Goal: Task Accomplishment & Management: Manage account settings

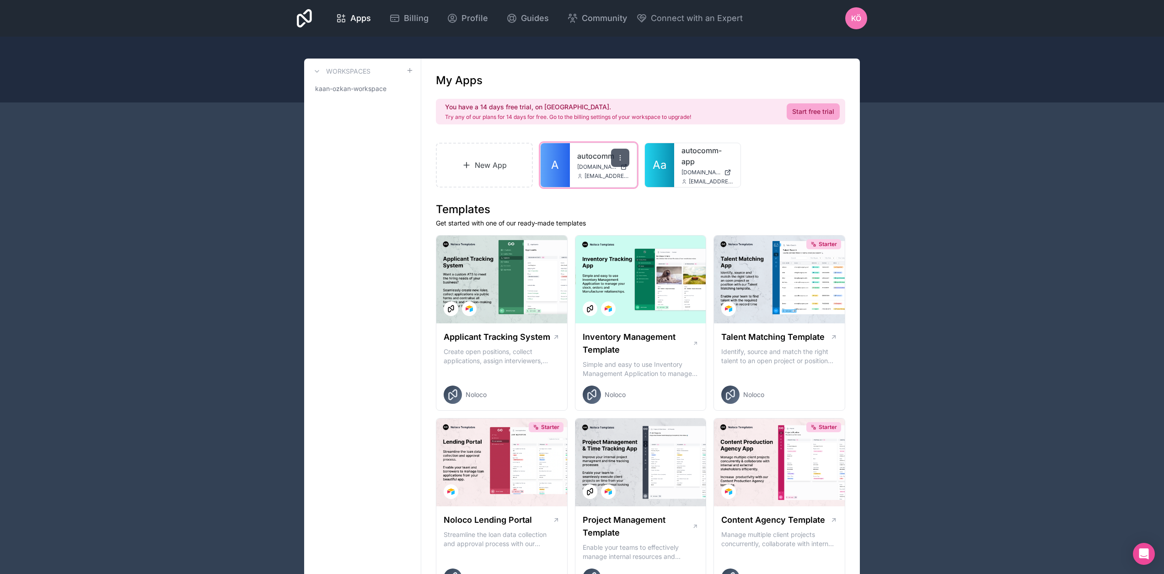
click at [621, 160] on icon at bounding box center [619, 157] width 7 height 7
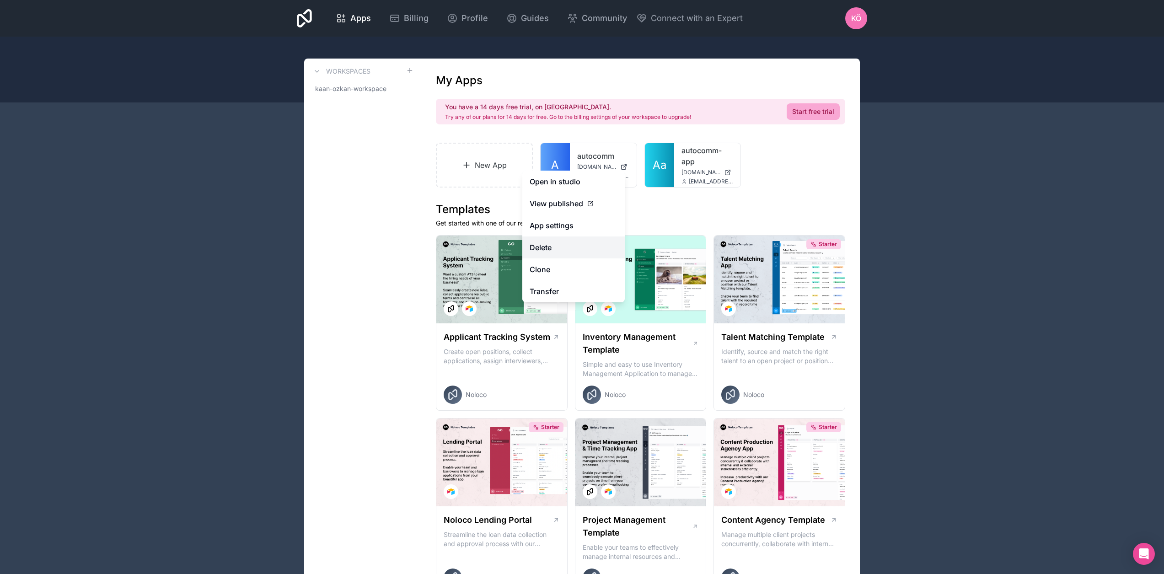
click at [572, 249] on button "Delete" at bounding box center [573, 247] width 102 height 22
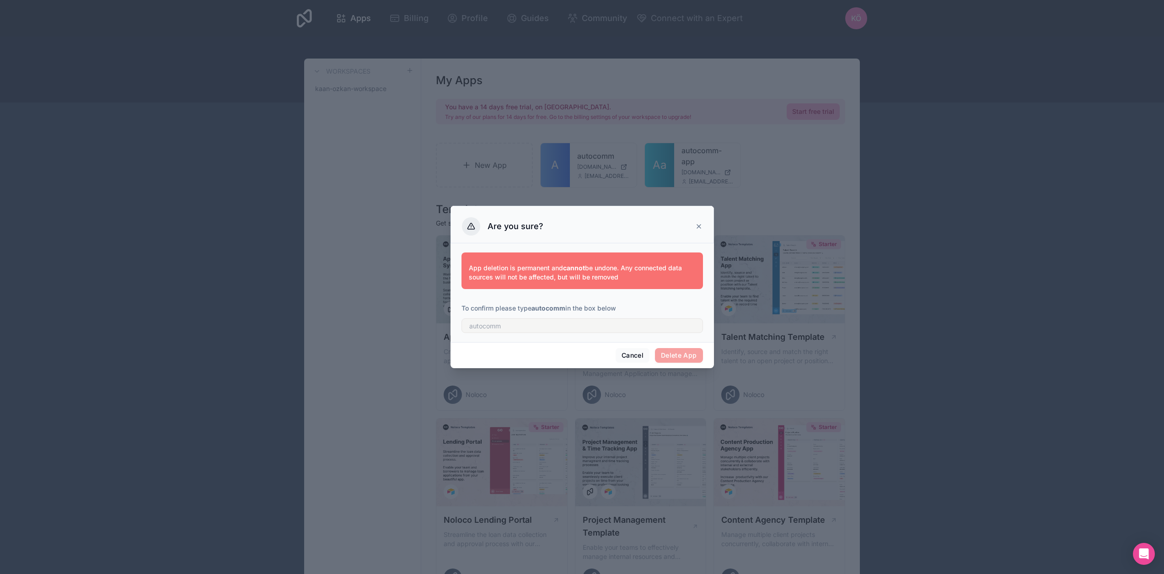
click at [548, 308] on strong "autocomm" at bounding box center [548, 308] width 34 height 8
click at [547, 309] on strong "autocomm" at bounding box center [548, 308] width 34 height 8
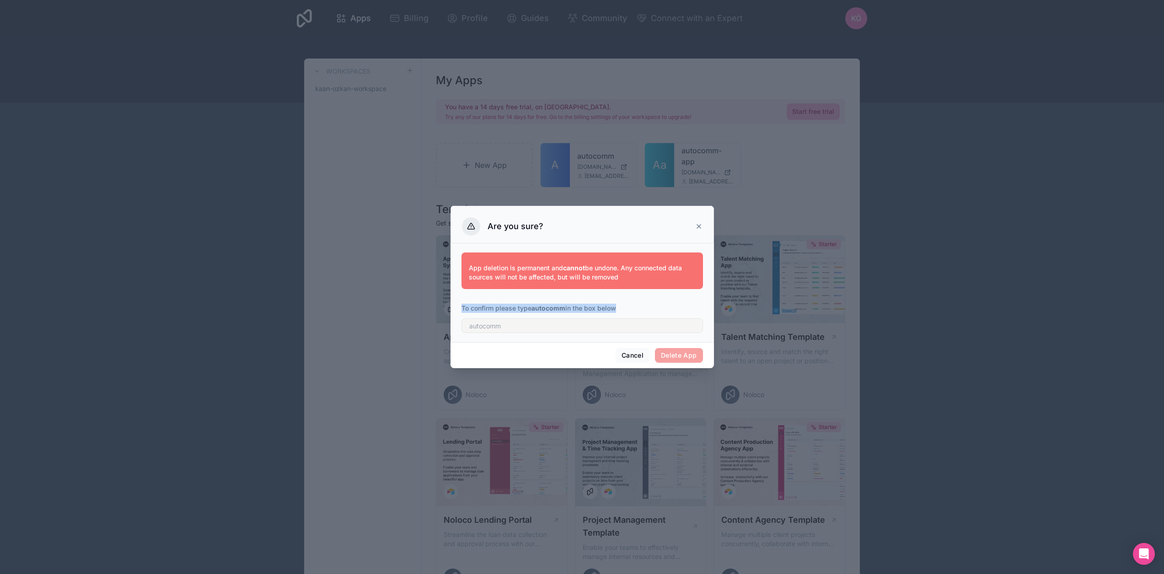
click at [547, 309] on strong "autocomm" at bounding box center [548, 308] width 34 height 8
click at [508, 309] on p "To confirm please type autocomm in the box below" at bounding box center [581, 308] width 241 height 9
click at [553, 309] on strong "autocomm" at bounding box center [548, 308] width 34 height 8
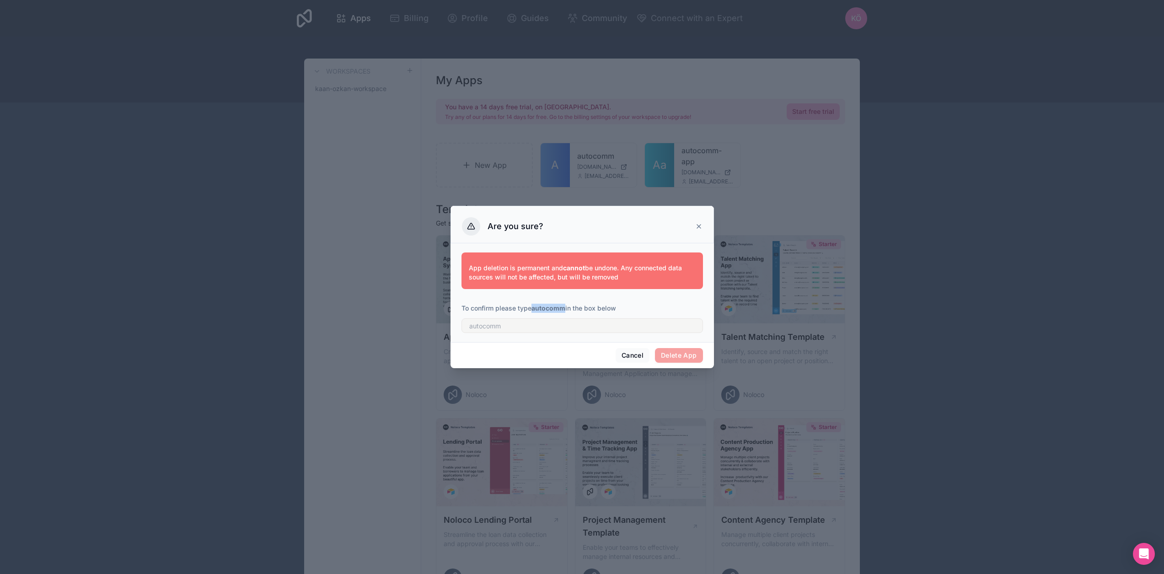
copy strong "autocomm"
click at [514, 322] on input "text" at bounding box center [581, 325] width 241 height 15
paste input "autocomm"
type input "autocomm"
click at [679, 351] on button "Delete App" at bounding box center [679, 355] width 48 height 15
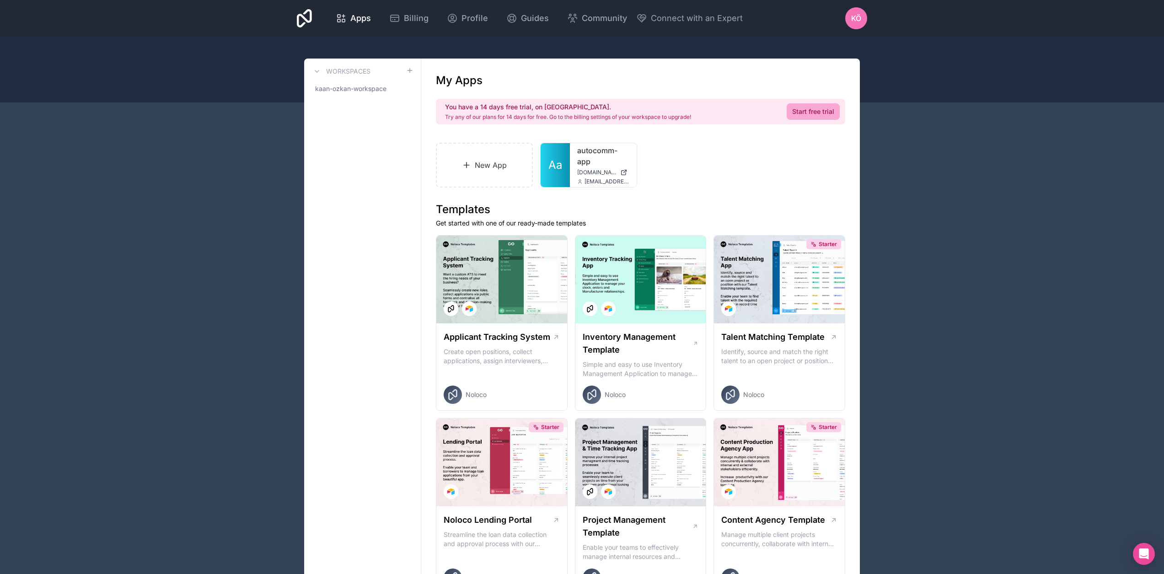
click at [848, 19] on div "KÖ" at bounding box center [856, 18] width 22 height 22
click at [813, 111] on link "Start free trial" at bounding box center [813, 111] width 53 height 16
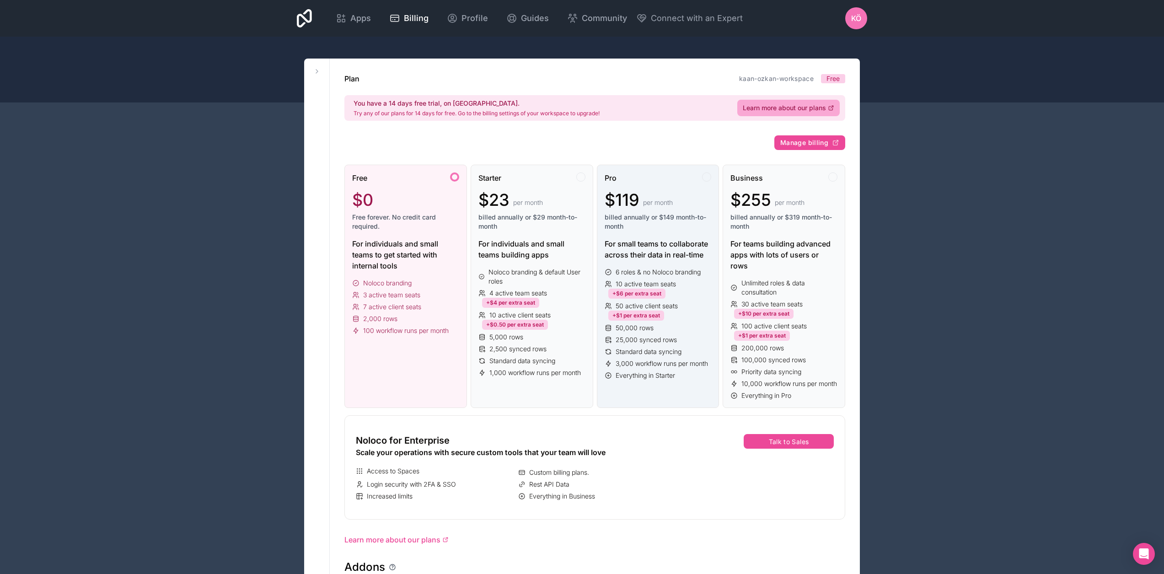
click at [643, 185] on div "Pro $119 per month billed annually or $149 month-to-month" at bounding box center [658, 205] width 107 height 66
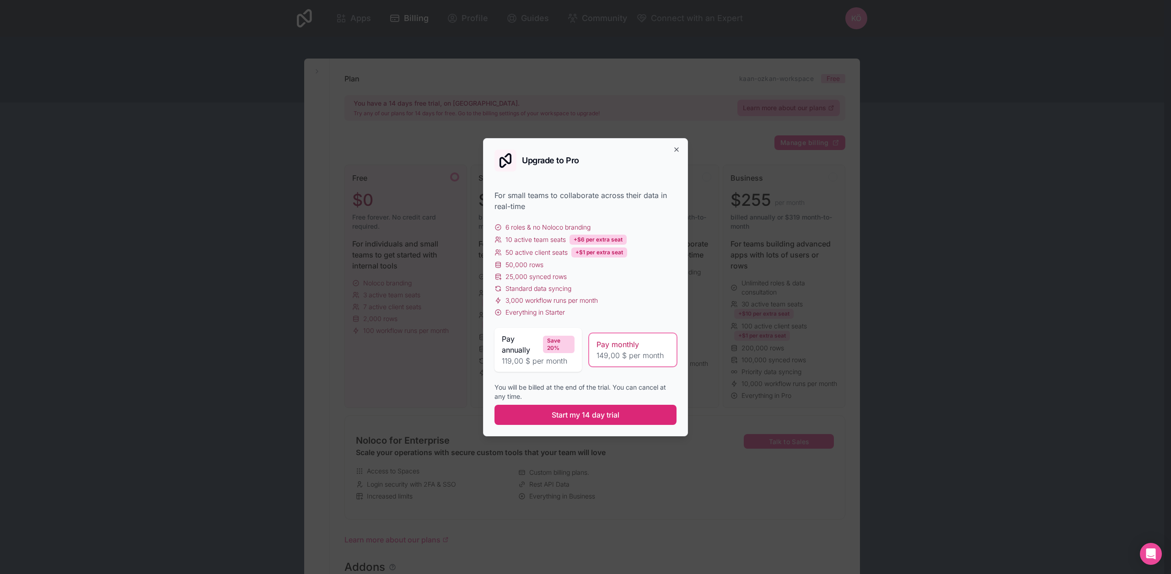
click at [605, 415] on span "Start my 14 day trial" at bounding box center [586, 414] width 68 height 11
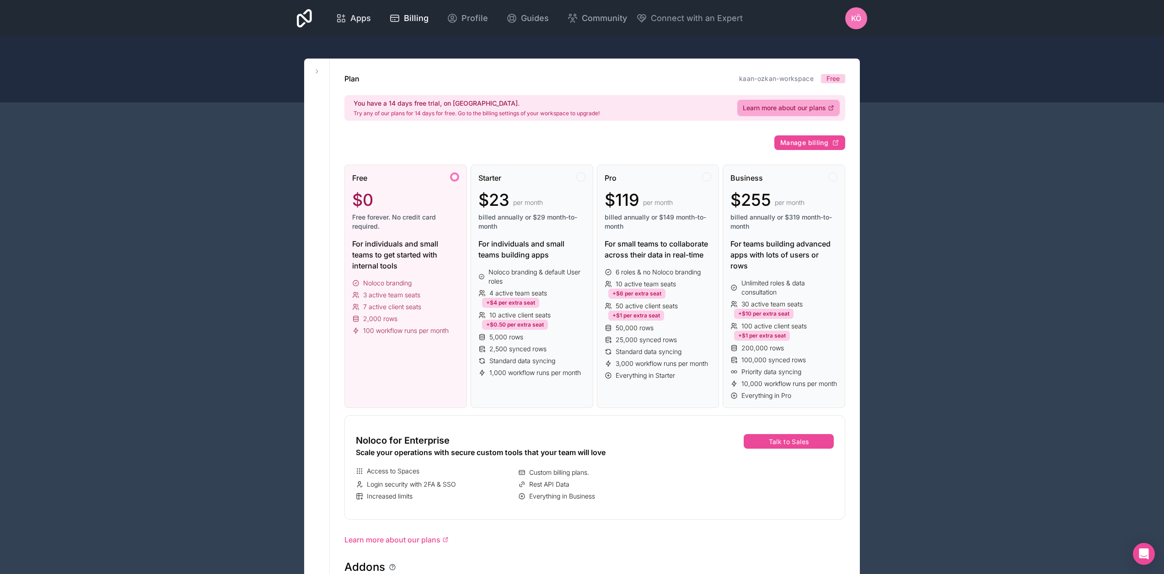
click at [365, 22] on span "Apps" at bounding box center [360, 18] width 21 height 13
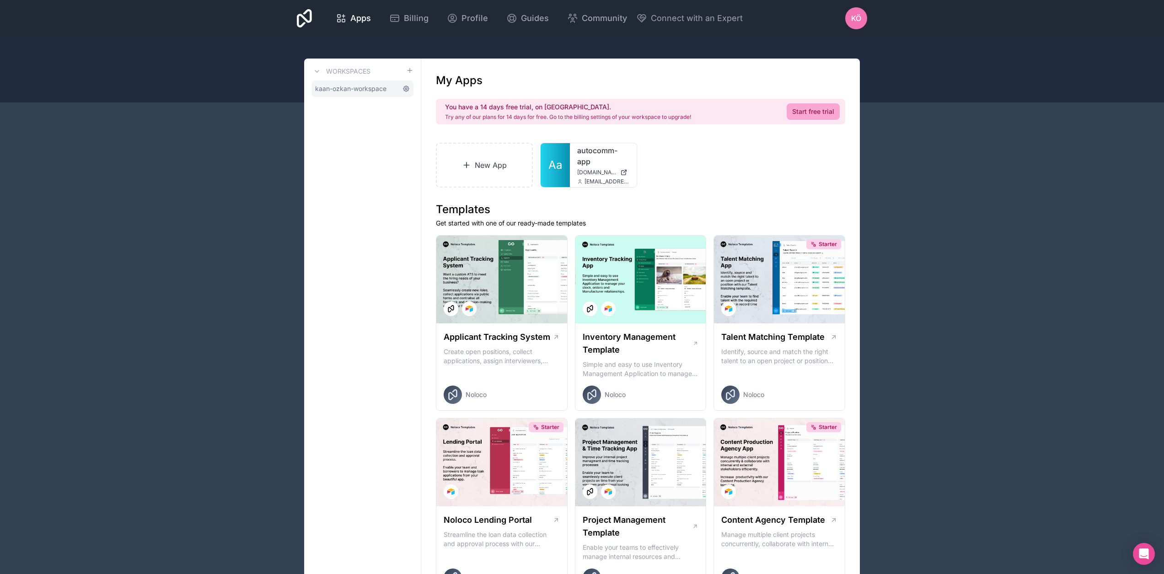
click at [404, 89] on icon at bounding box center [405, 88] width 7 height 7
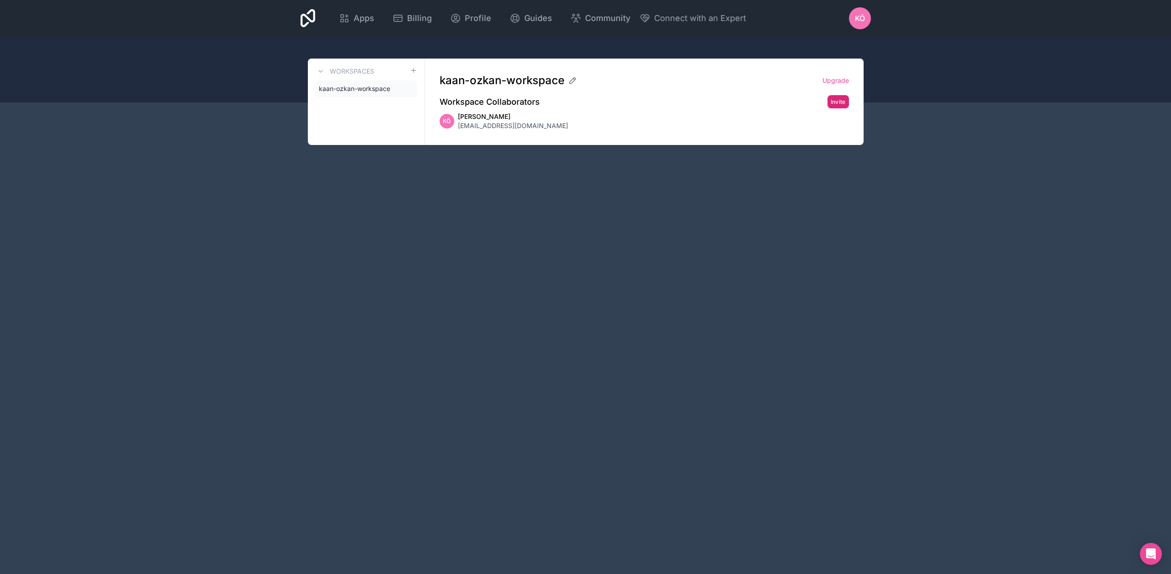
click at [840, 100] on button "Invite" at bounding box center [837, 101] width 21 height 13
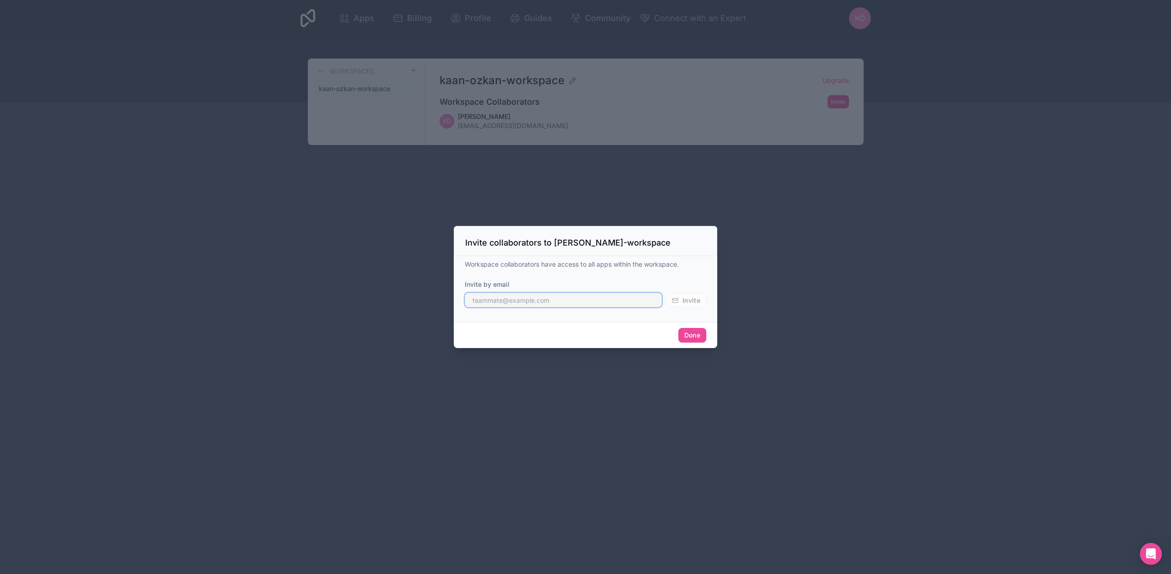
click at [569, 300] on input "text" at bounding box center [563, 300] width 197 height 15
type input "matthias@autocomm.io"
click at [675, 302] on icon "submit" at bounding box center [674, 300] width 7 height 7
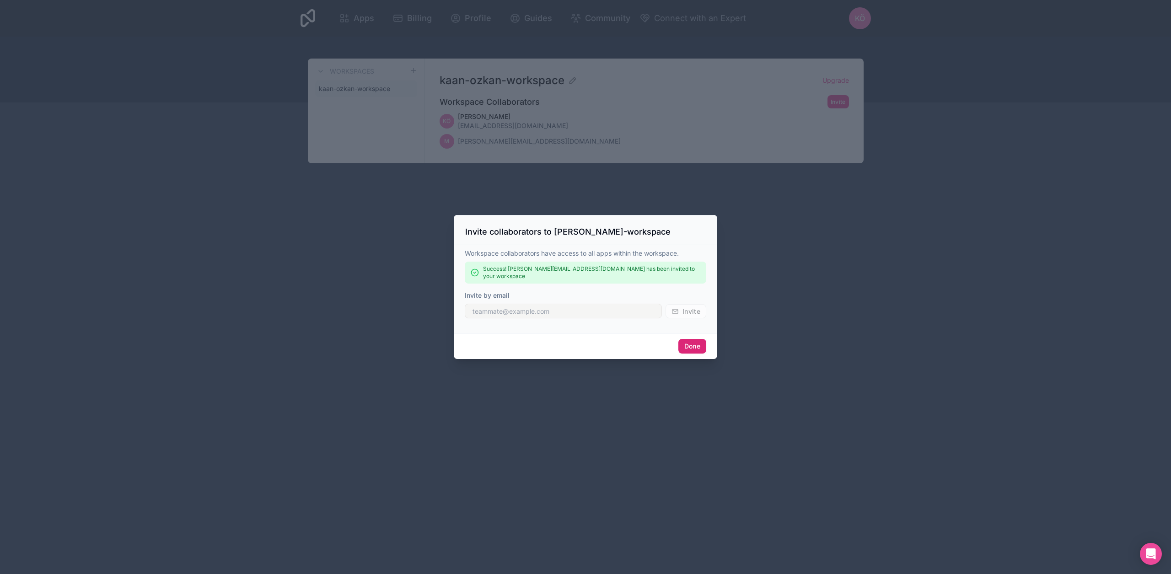
click at [687, 346] on button "Done" at bounding box center [692, 346] width 28 height 15
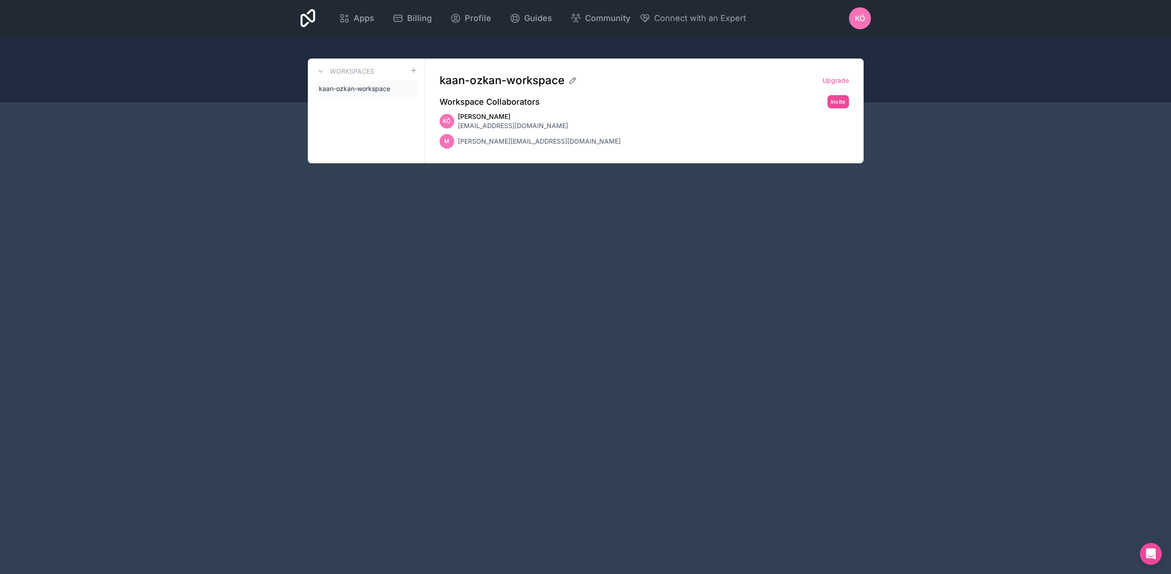
click at [491, 142] on span "matthias@autocomm.io" at bounding box center [539, 141] width 163 height 9
click at [572, 78] on icon at bounding box center [572, 80] width 9 height 9
click at [568, 80] on input "kaan-ozkan-workspace" at bounding box center [627, 80] width 375 height 15
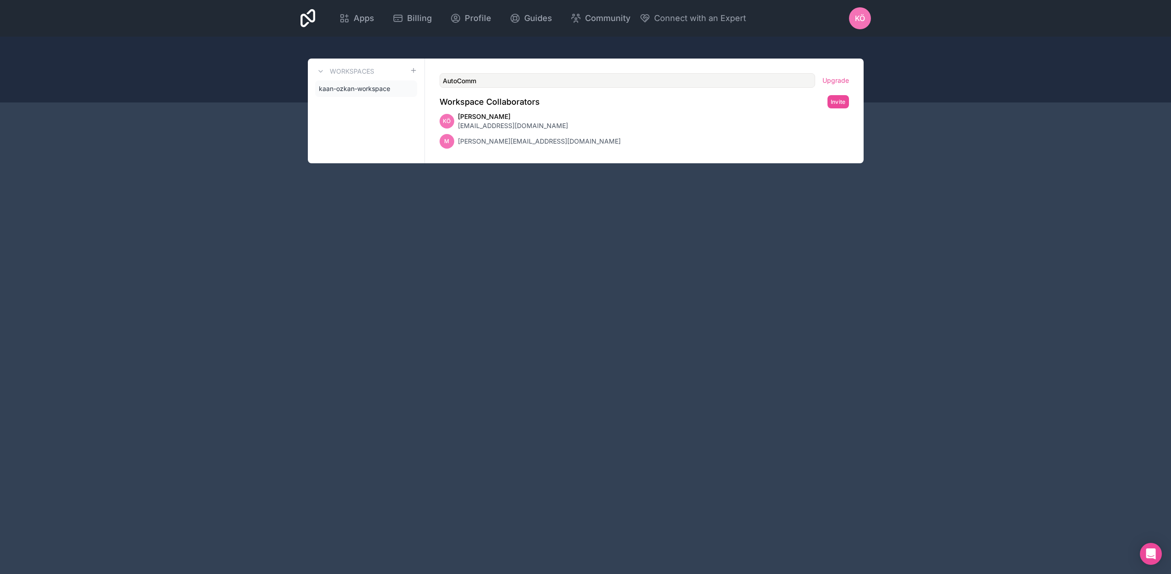
type input "AutoComm"
click at [577, 93] on div "AutoComm Upgrade Workspace Collaborators Invite KÖ Kaan Özkan kaan@autocomm.io …" at bounding box center [644, 111] width 439 height 105
click at [369, 25] on link "Apps" at bounding box center [357, 18] width 50 height 20
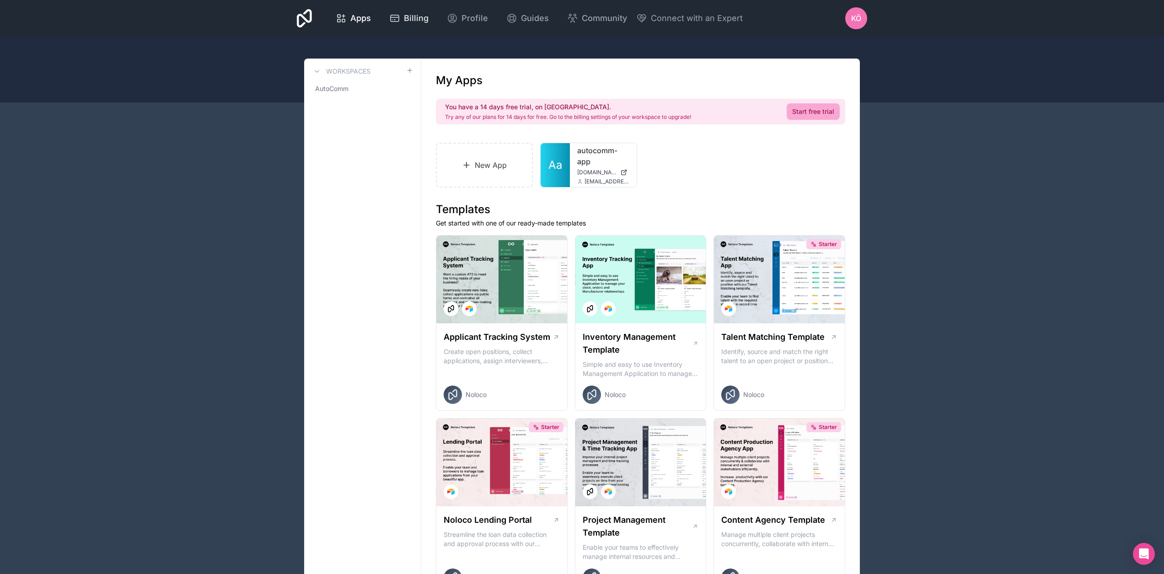
click at [411, 25] on link "Billing" at bounding box center [409, 18] width 54 height 20
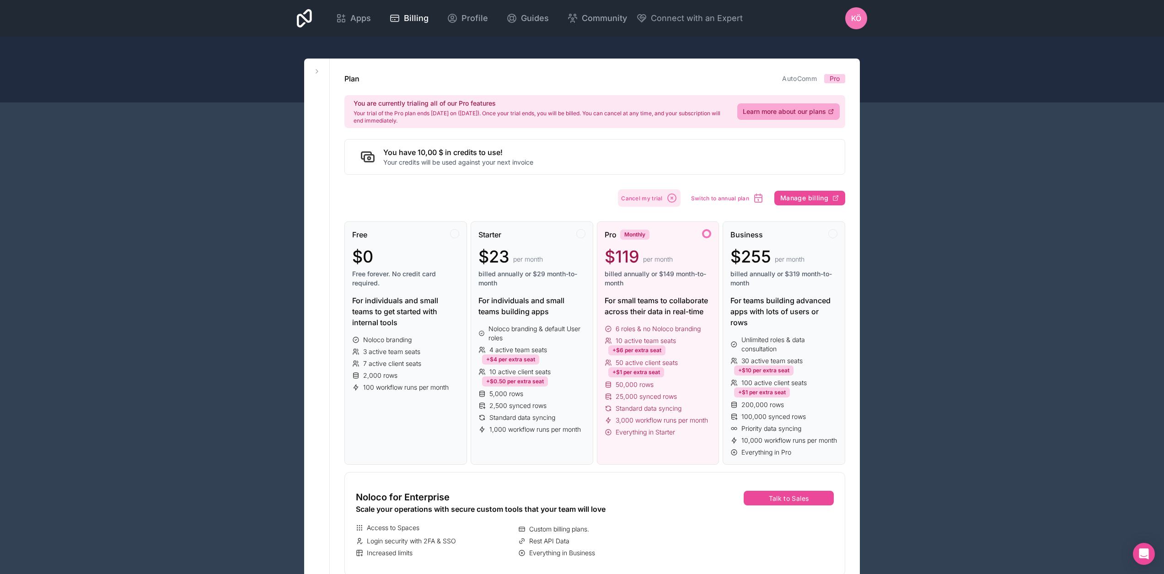
click at [624, 193] on button "Cancel my trial" at bounding box center [649, 197] width 63 height 17
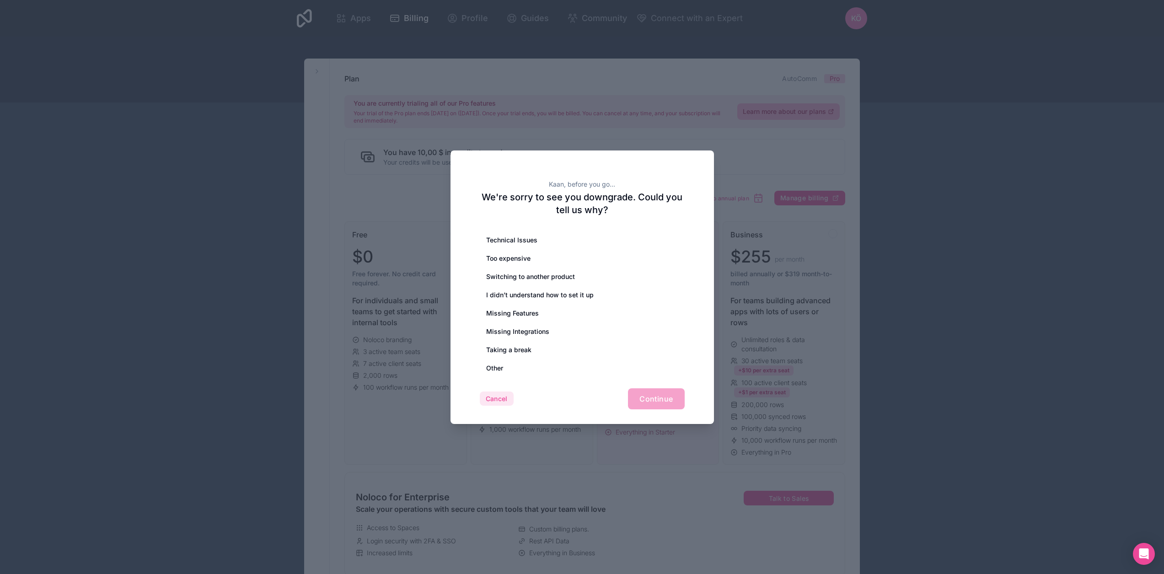
click at [498, 398] on button "Cancel" at bounding box center [497, 398] width 34 height 15
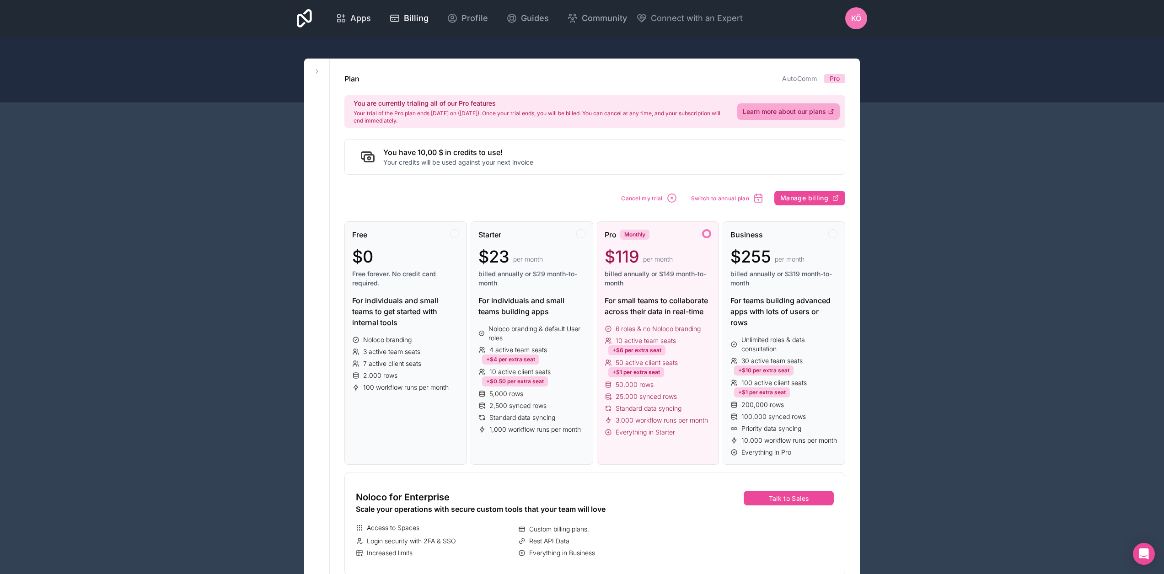
click at [363, 19] on span "Apps" at bounding box center [360, 18] width 21 height 13
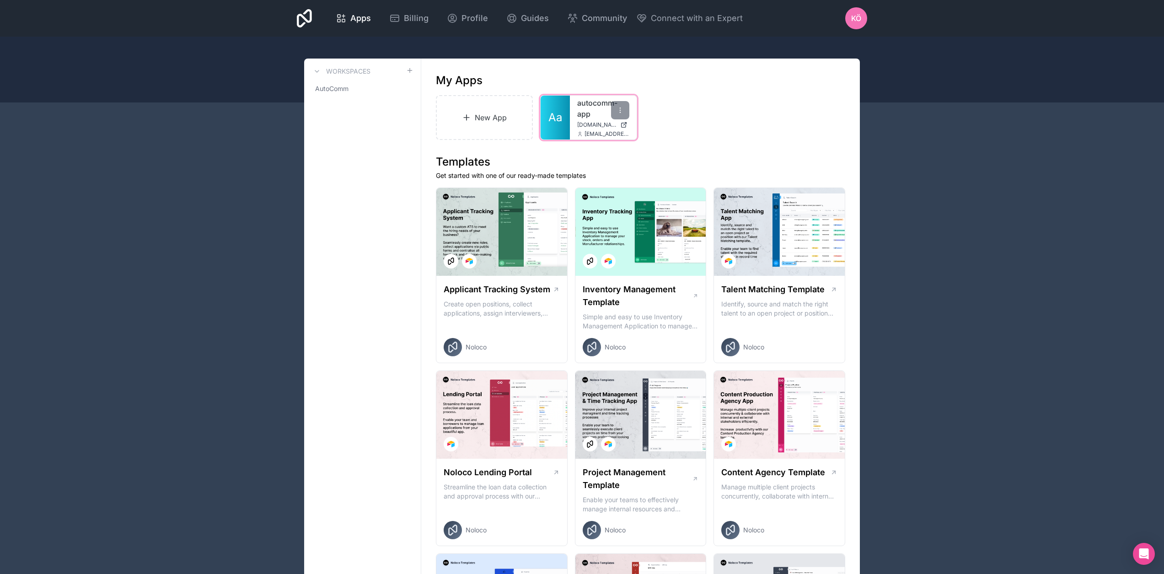
click at [550, 126] on link "Aa" at bounding box center [555, 118] width 29 height 44
